Goal: Find specific page/section: Find specific page/section

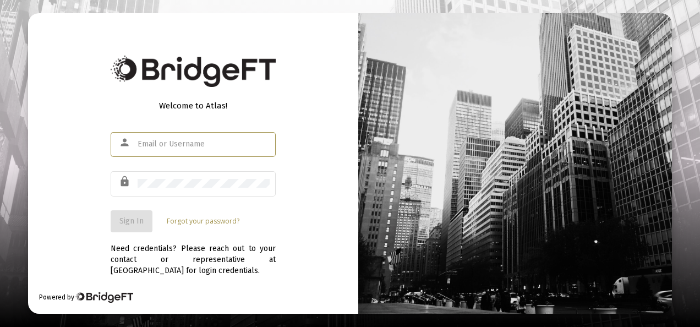
click at [185, 146] on input "text" at bounding box center [203, 144] width 132 height 9
type input "[EMAIL_ADDRESS][DOMAIN_NAME]"
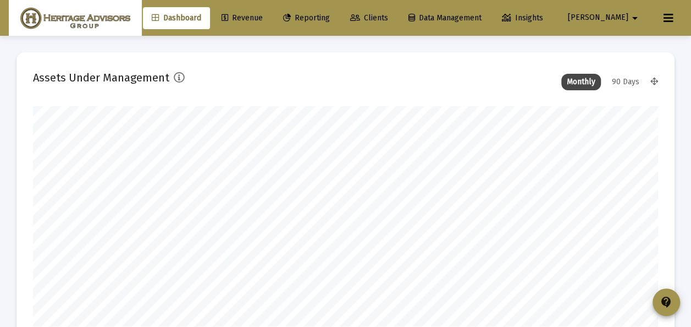
scroll to position [220, 625]
click at [263, 14] on span "Revenue" at bounding box center [242, 17] width 41 height 9
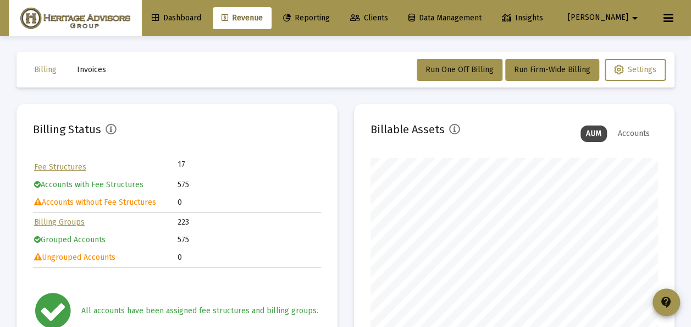
scroll to position [220, 288]
click at [330, 18] on span "Reporting" at bounding box center [306, 17] width 47 height 9
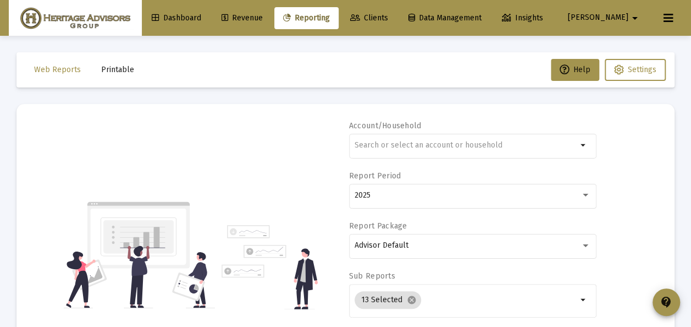
click at [388, 18] on span "Clients" at bounding box center [369, 17] width 38 height 9
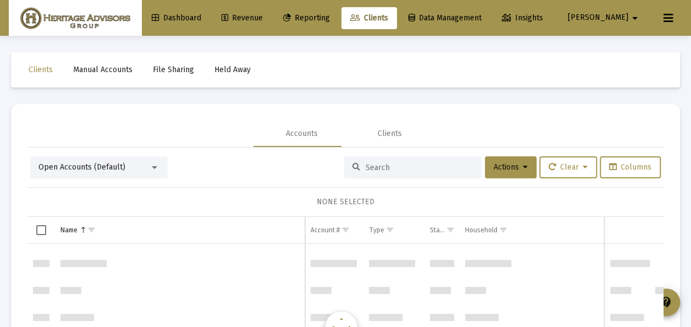
scroll to position [2732, 0]
